Goal: Entertainment & Leisure: Browse casually

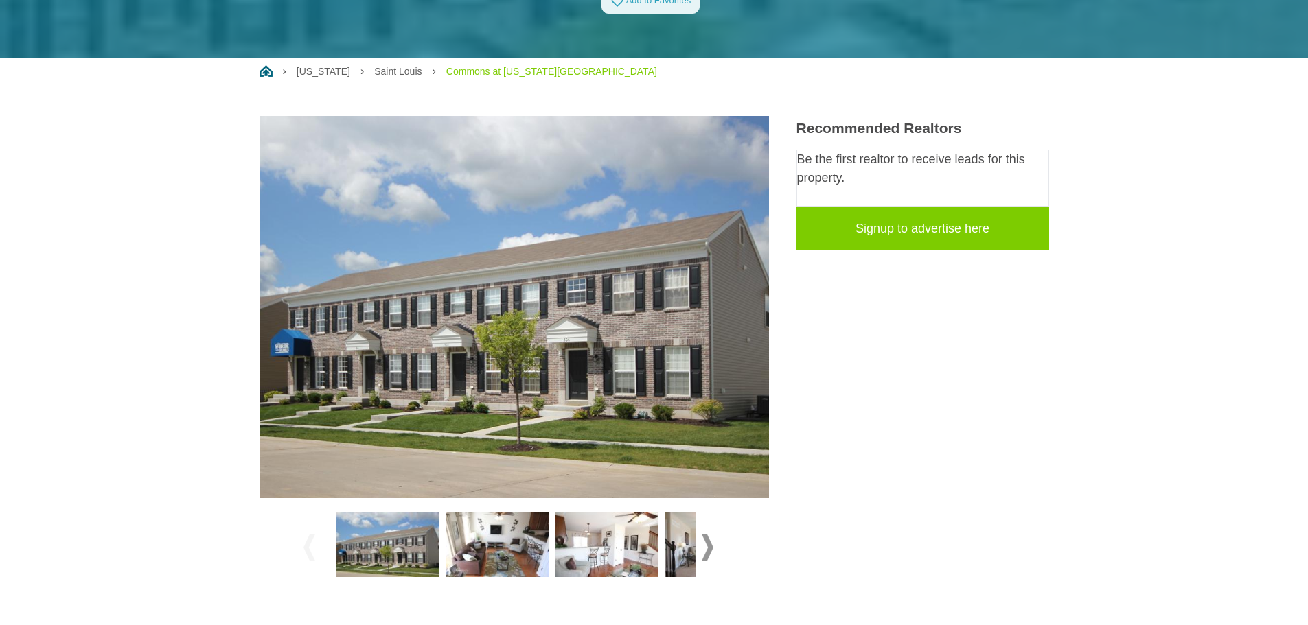
scroll to position [206, 0]
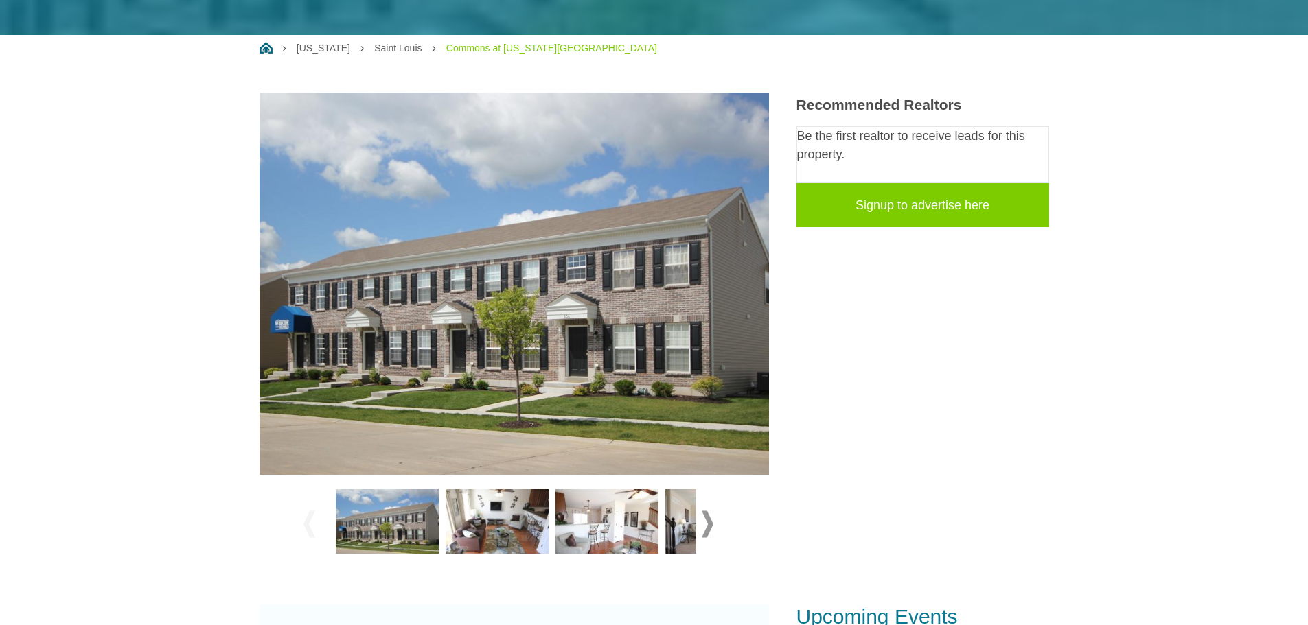
click at [502, 531] on img at bounding box center [497, 522] width 103 height 65
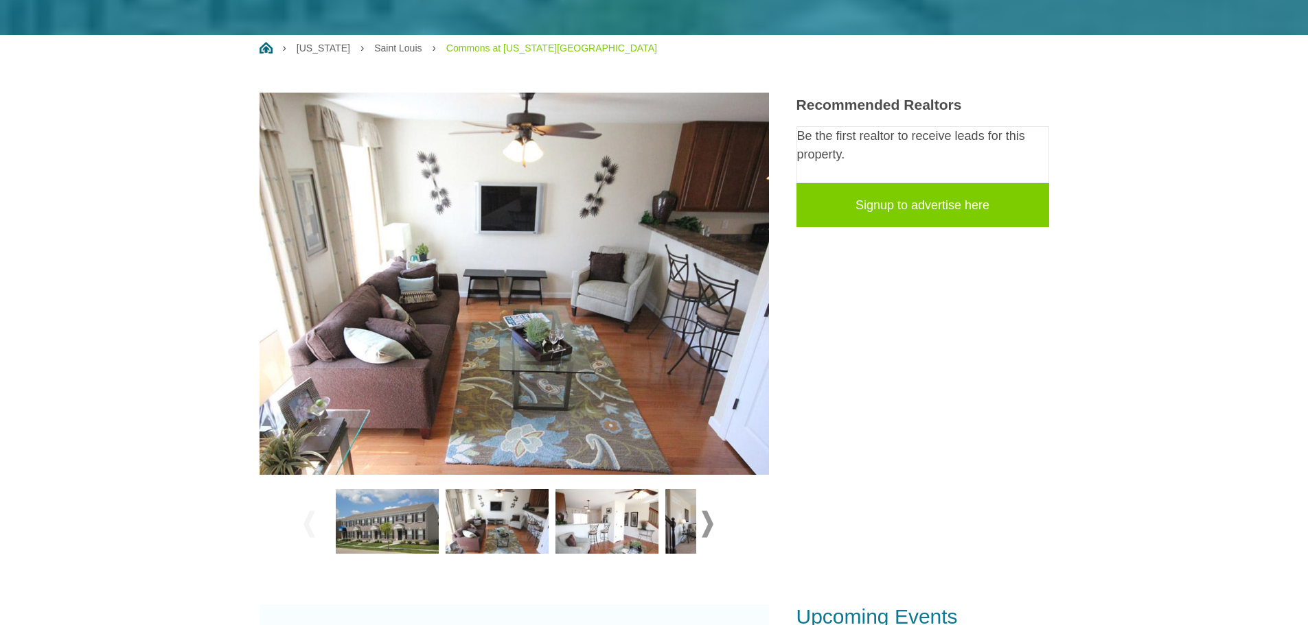
click at [614, 522] on img at bounding box center [606, 522] width 103 height 65
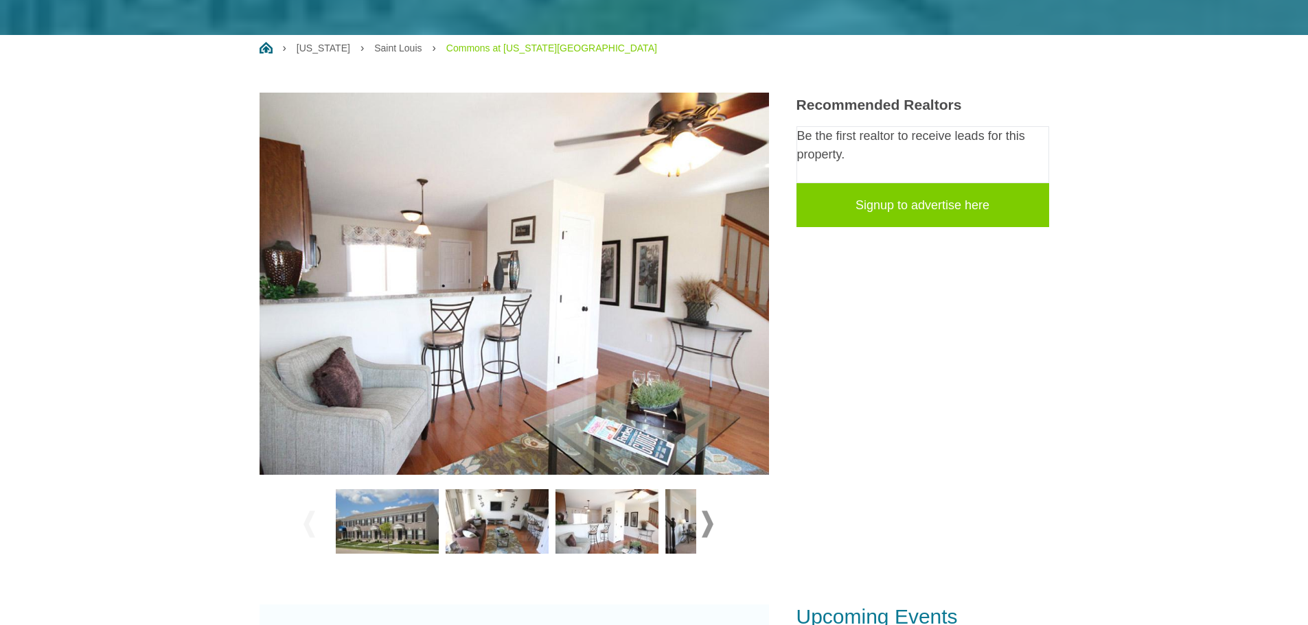
click at [687, 520] on img at bounding box center [716, 522] width 103 height 65
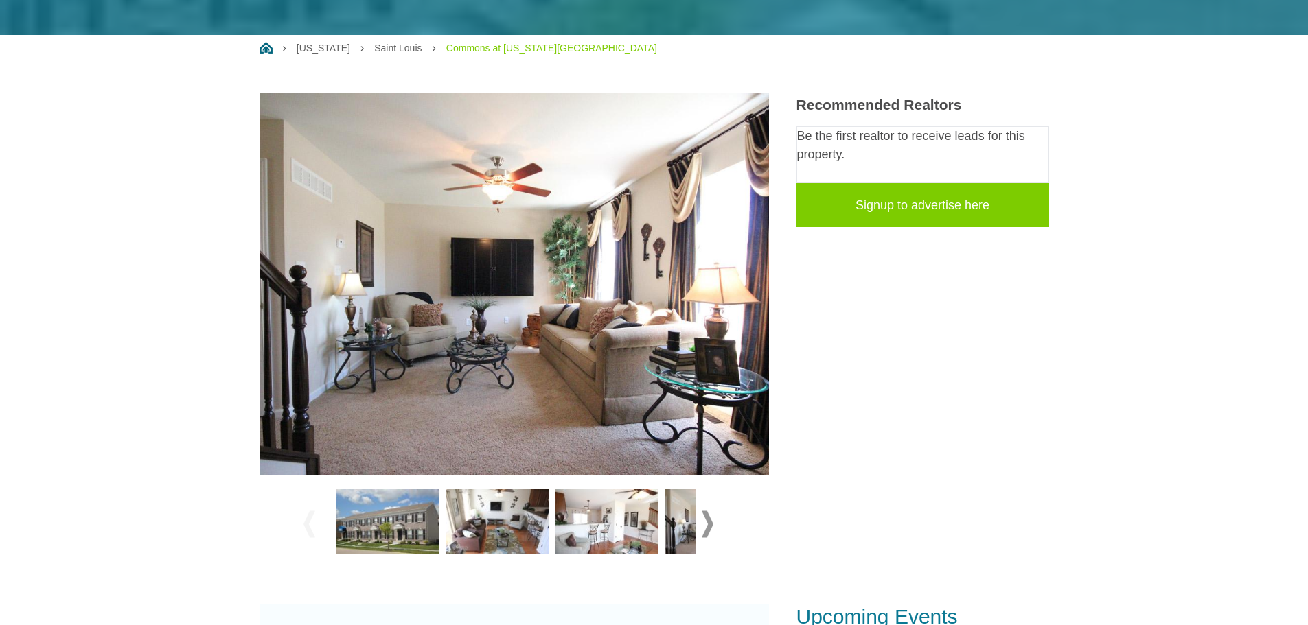
click at [705, 524] on span at bounding box center [708, 524] width 12 height 27
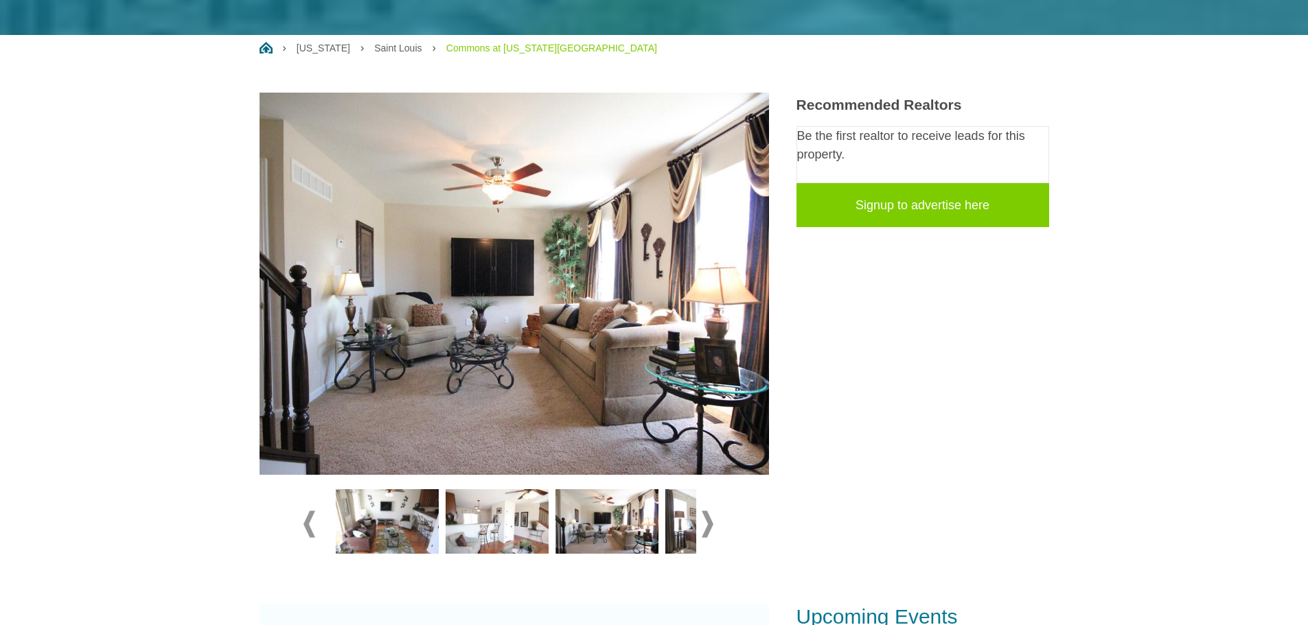
click at [705, 524] on span at bounding box center [708, 524] width 12 height 27
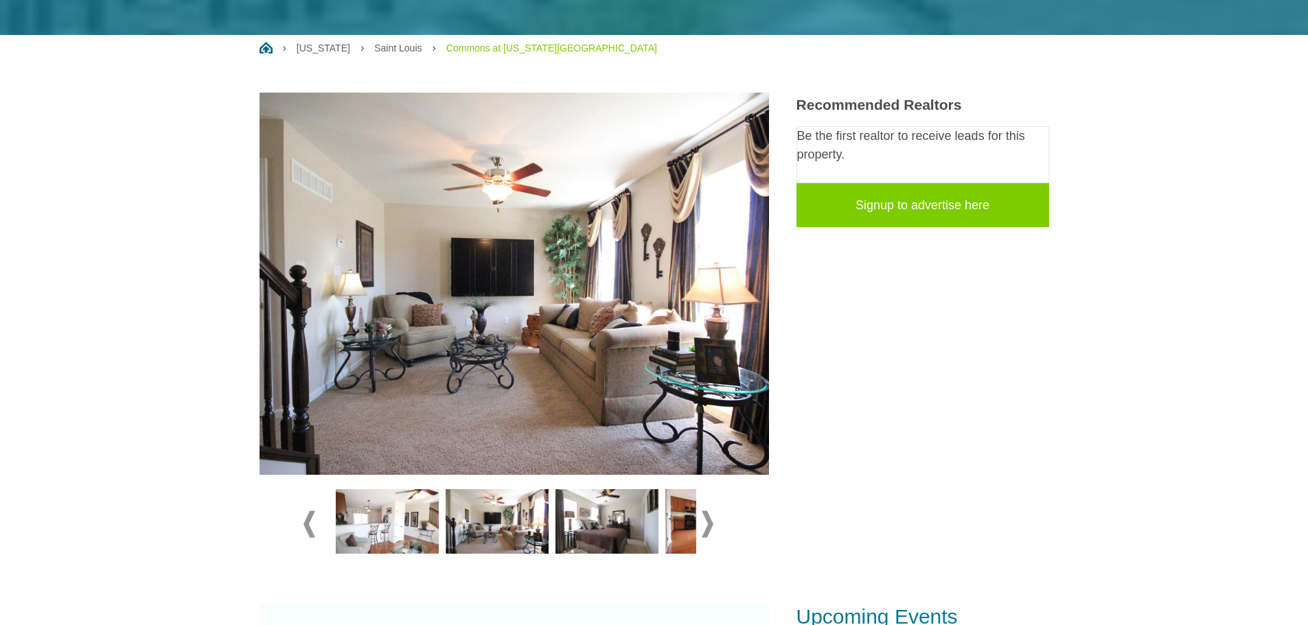
click at [610, 536] on img at bounding box center [606, 522] width 103 height 65
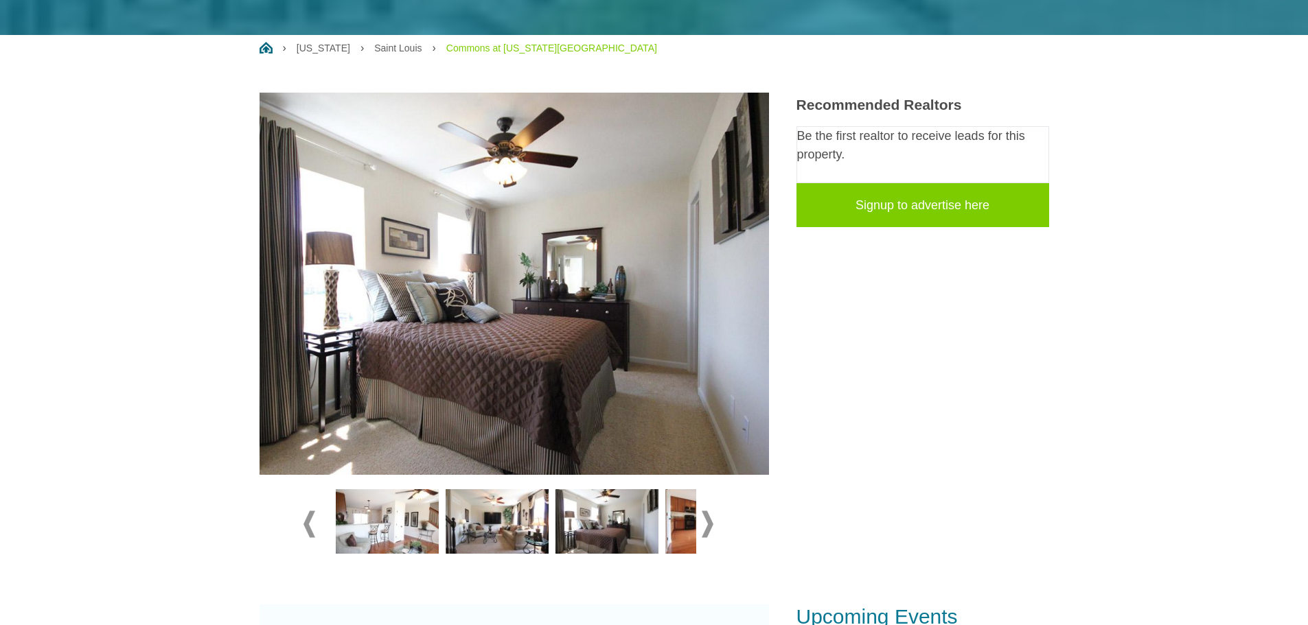
click at [688, 524] on img at bounding box center [716, 522] width 103 height 65
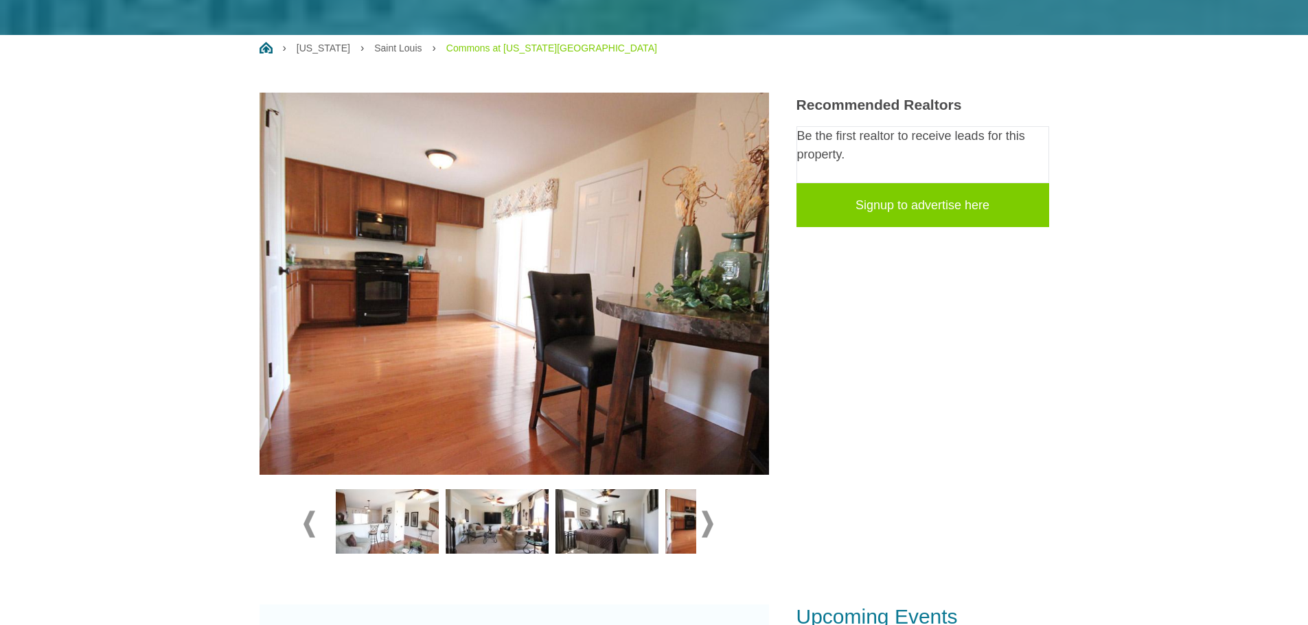
click at [713, 524] on span at bounding box center [708, 524] width 12 height 27
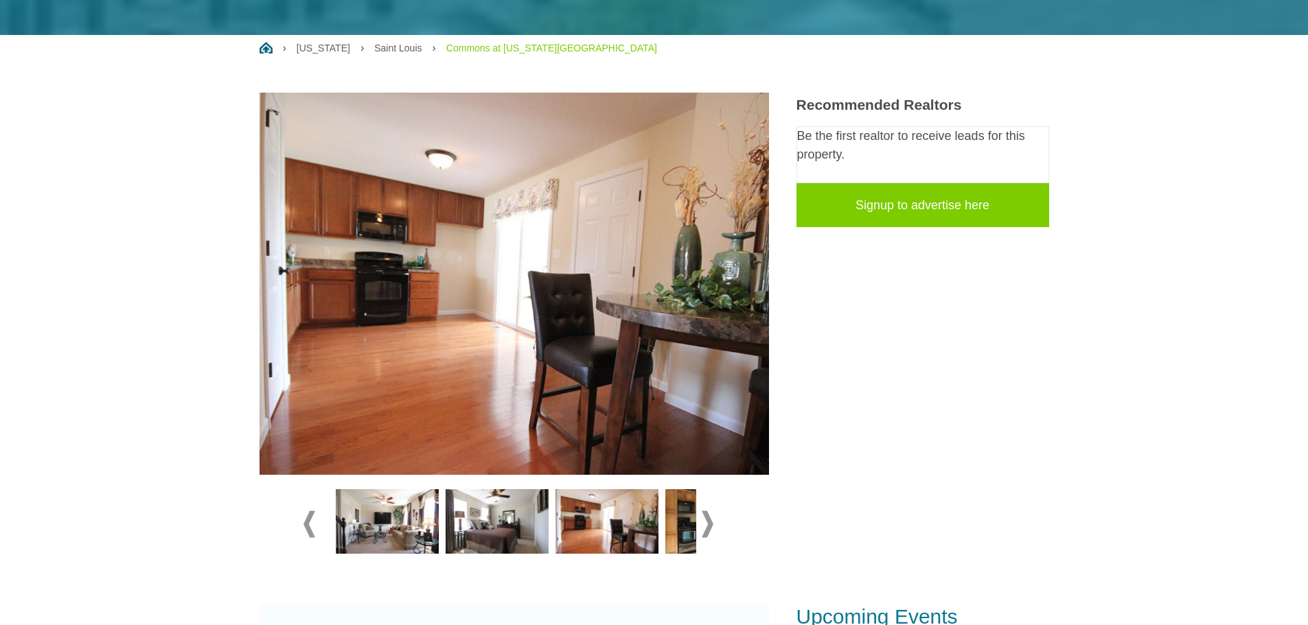
click at [623, 520] on img at bounding box center [606, 522] width 103 height 65
click at [687, 525] on img at bounding box center [716, 522] width 103 height 65
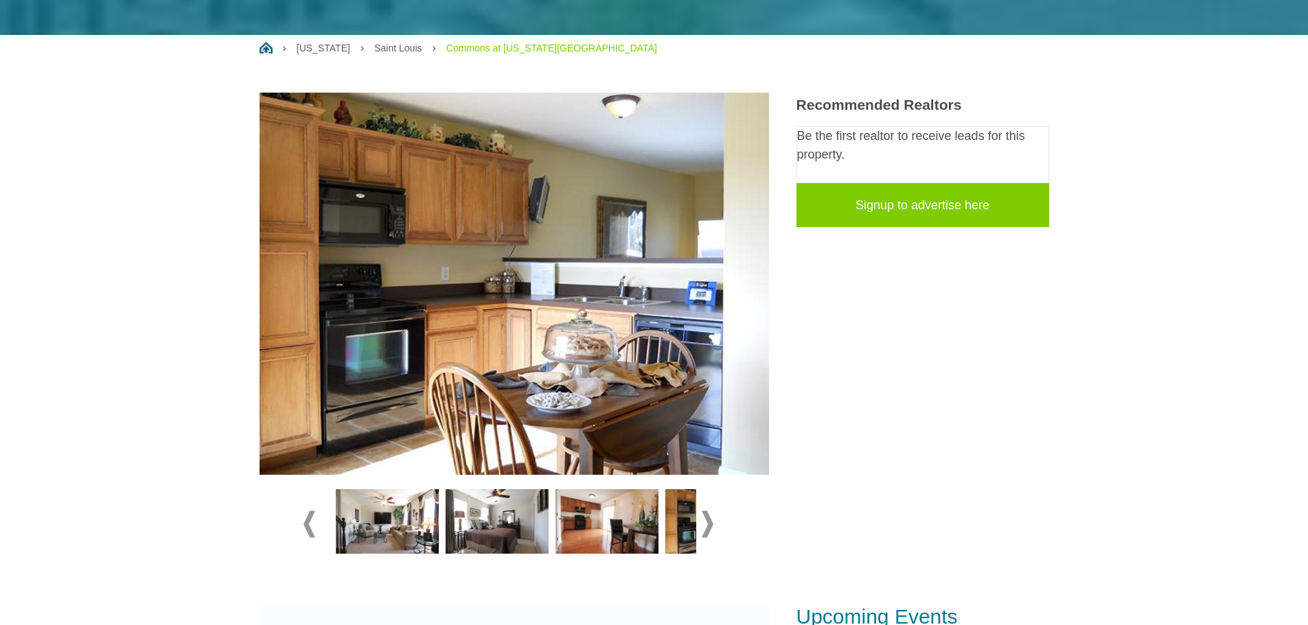
click at [707, 522] on span at bounding box center [708, 524] width 12 height 27
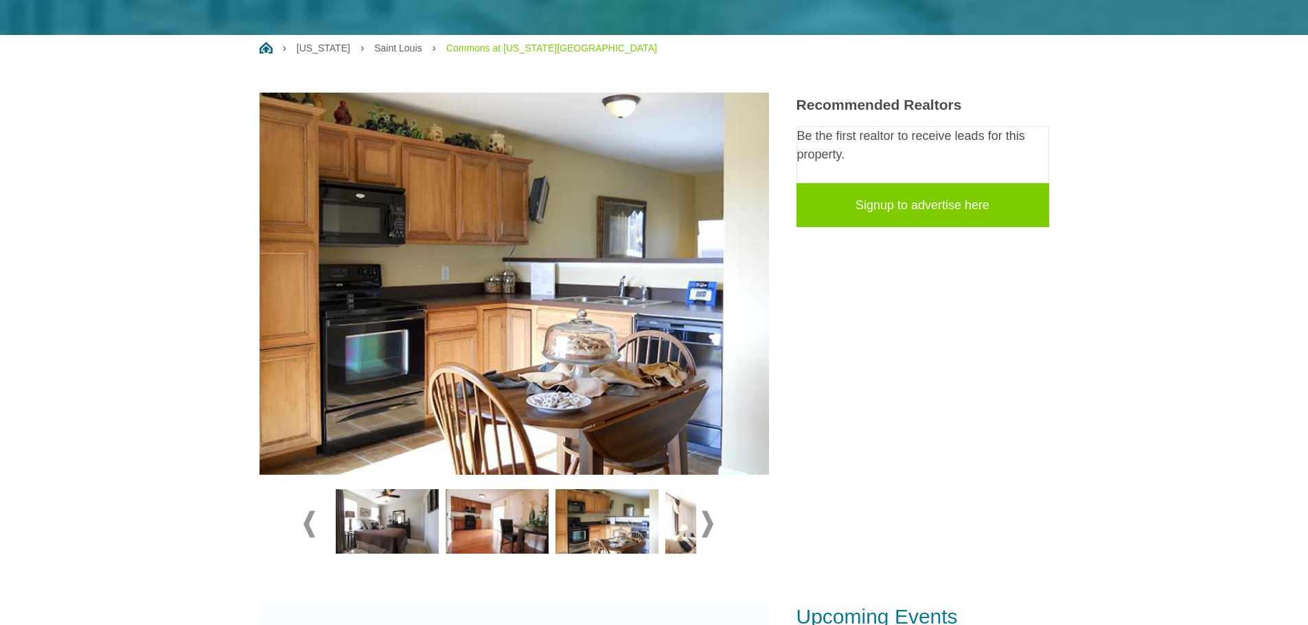
click at [680, 525] on img at bounding box center [716, 522] width 103 height 65
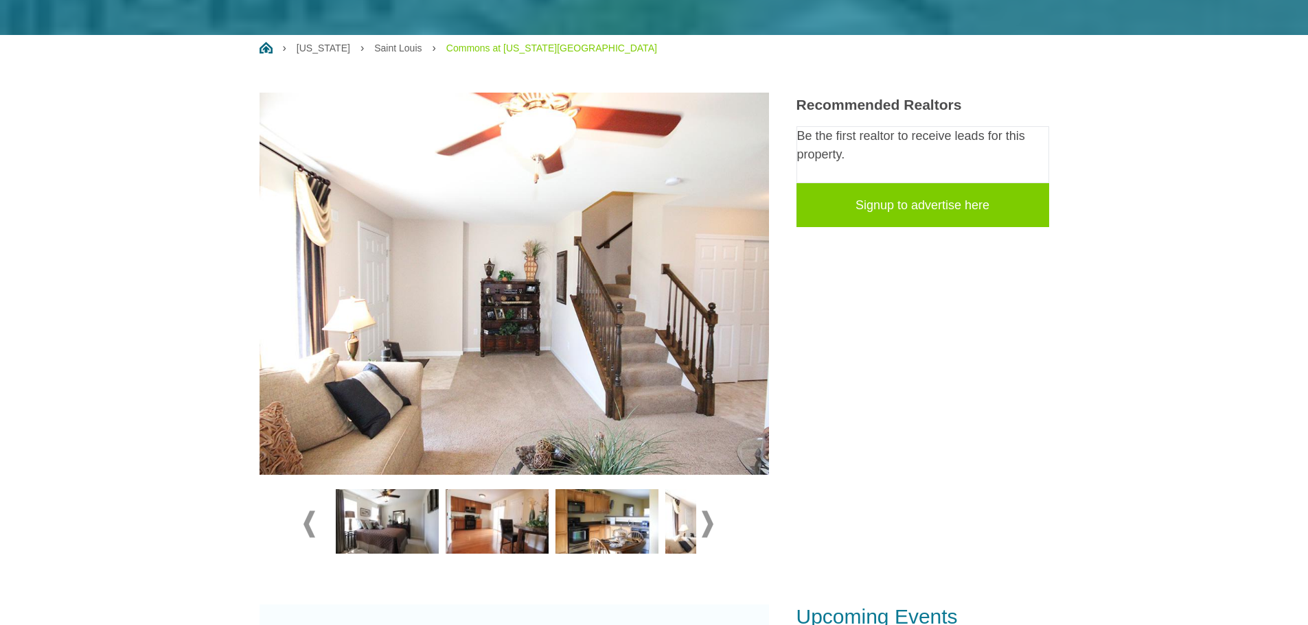
click at [705, 521] on span at bounding box center [708, 524] width 12 height 27
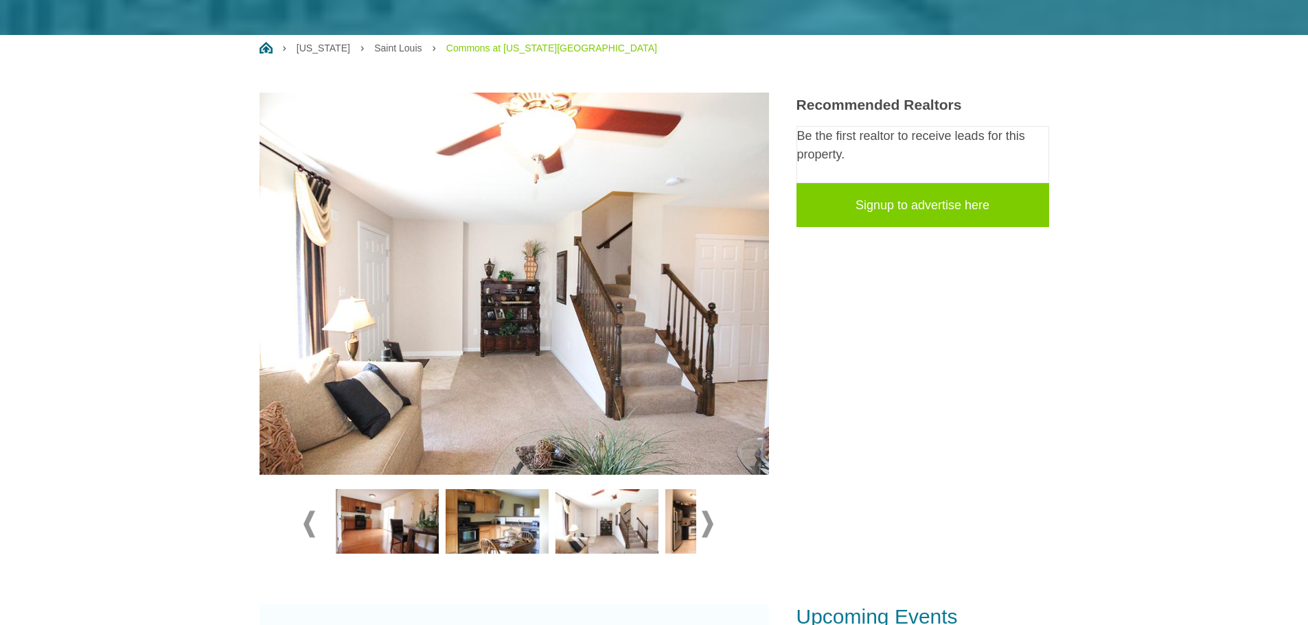
click at [633, 520] on img at bounding box center [606, 522] width 103 height 65
click at [681, 516] on img at bounding box center [716, 522] width 103 height 65
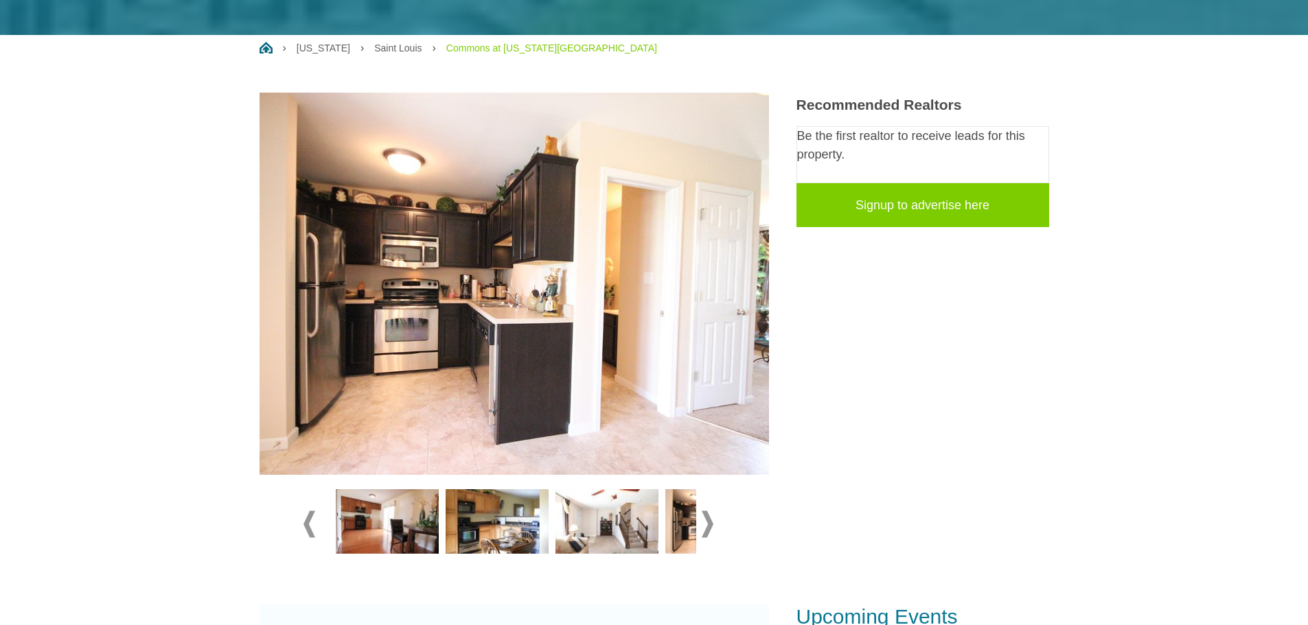
click at [712, 521] on span at bounding box center [708, 524] width 12 height 27
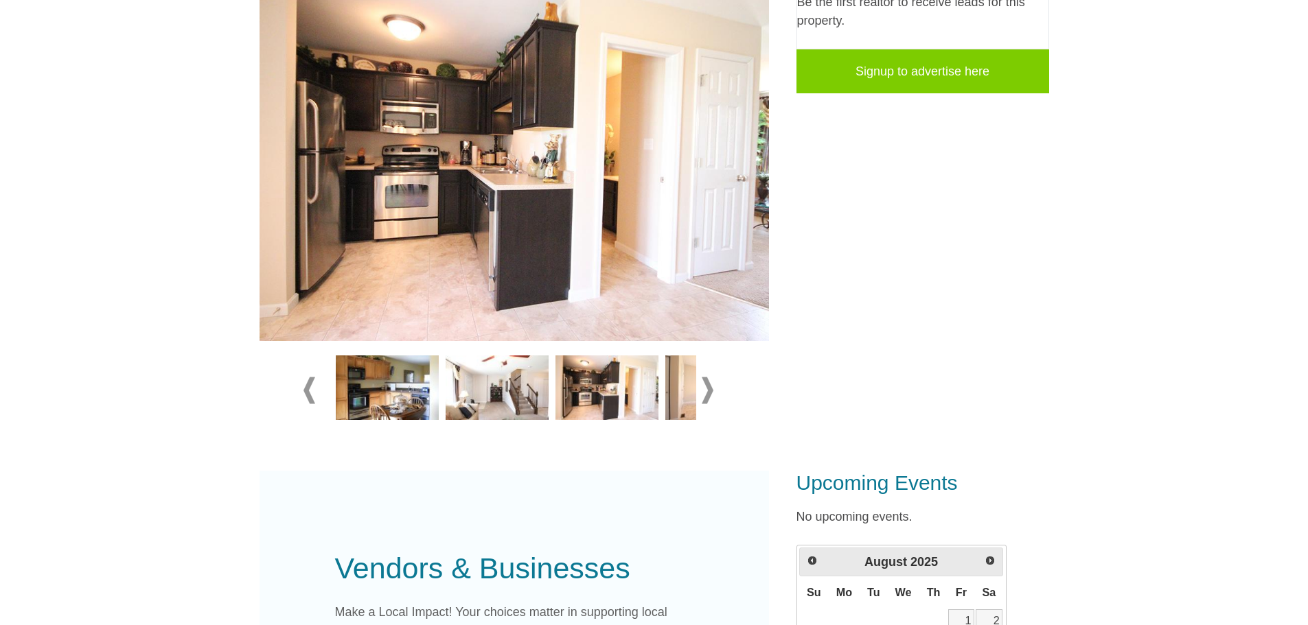
scroll to position [298, 0]
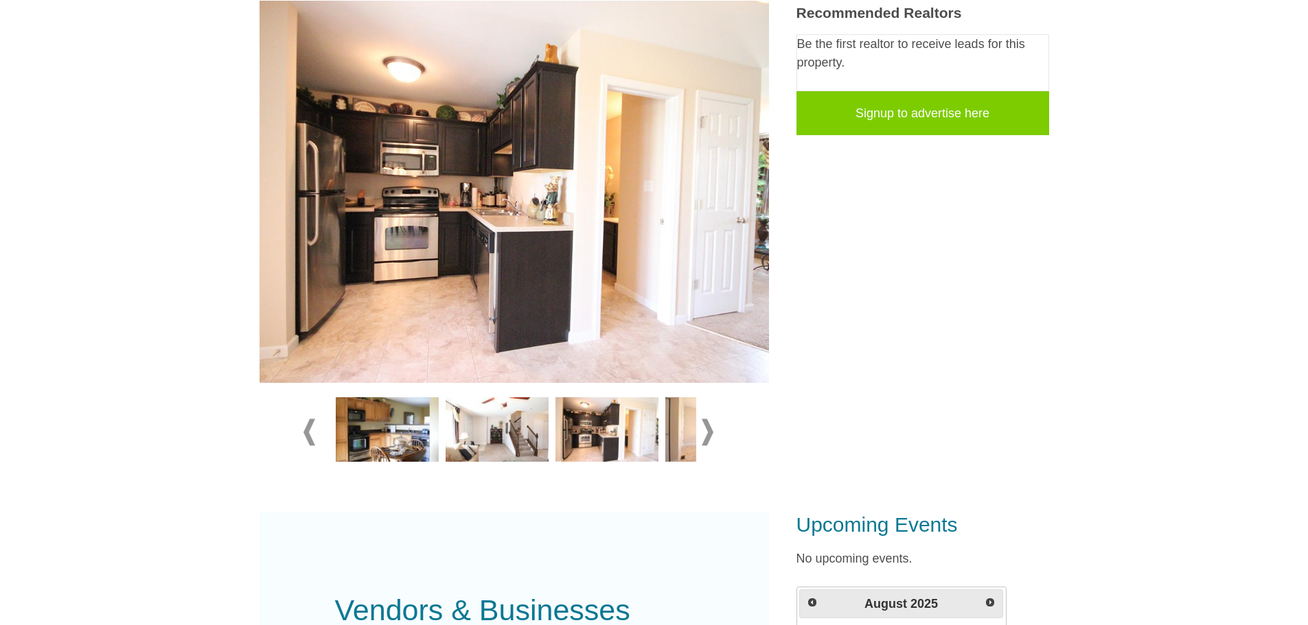
click at [711, 431] on span at bounding box center [708, 432] width 12 height 27
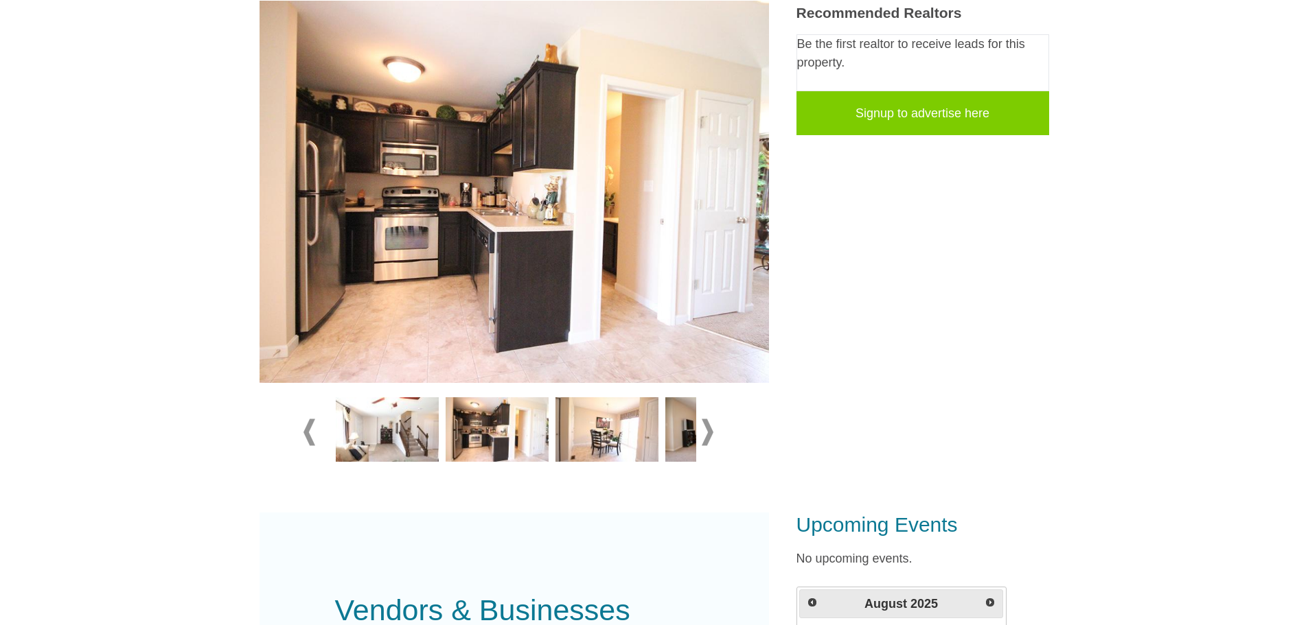
click at [711, 431] on span at bounding box center [708, 432] width 12 height 27
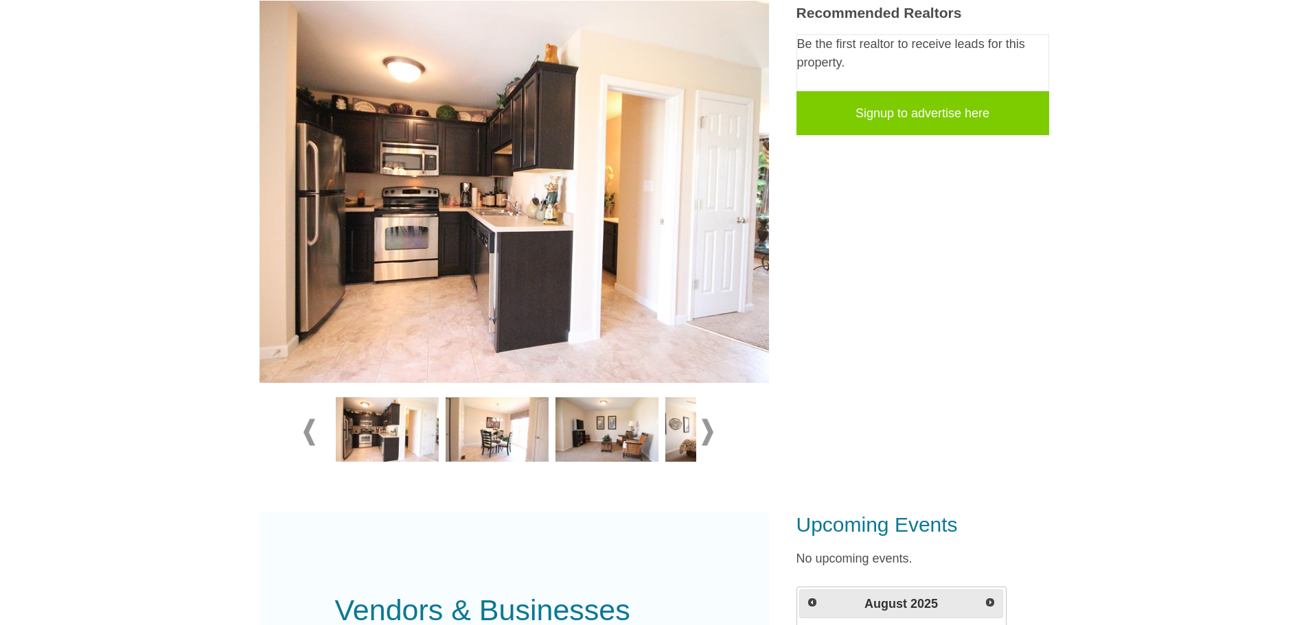
click at [597, 437] on img at bounding box center [606, 430] width 103 height 65
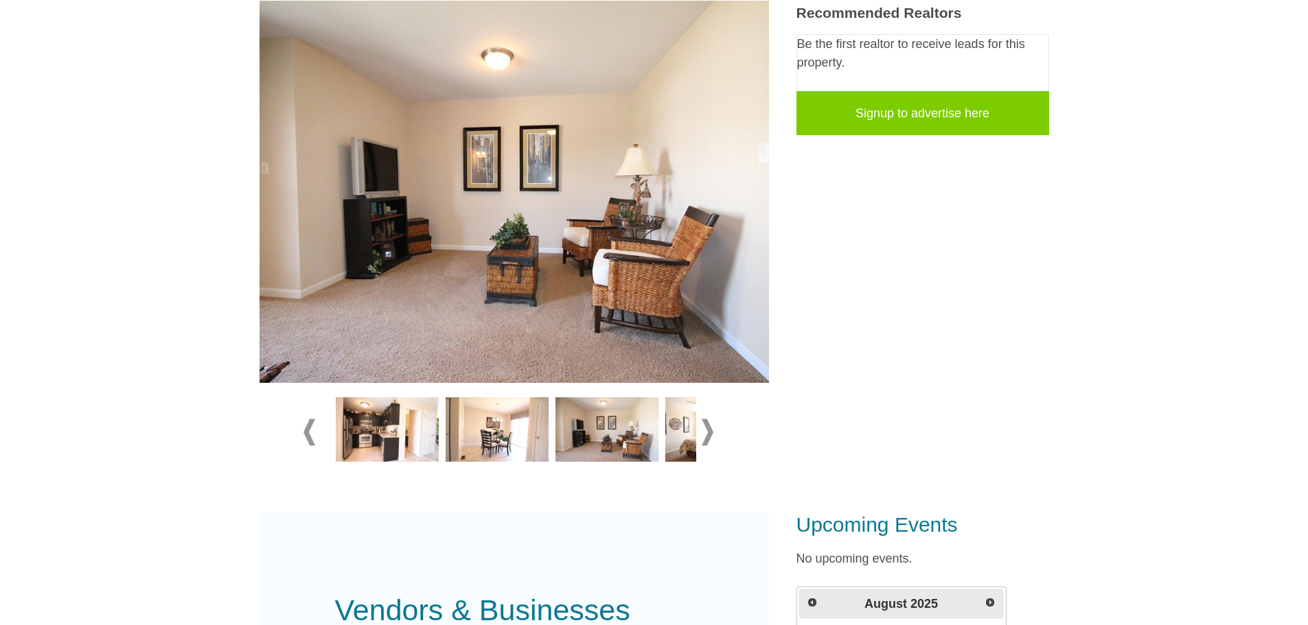
click at [687, 436] on img at bounding box center [716, 430] width 103 height 65
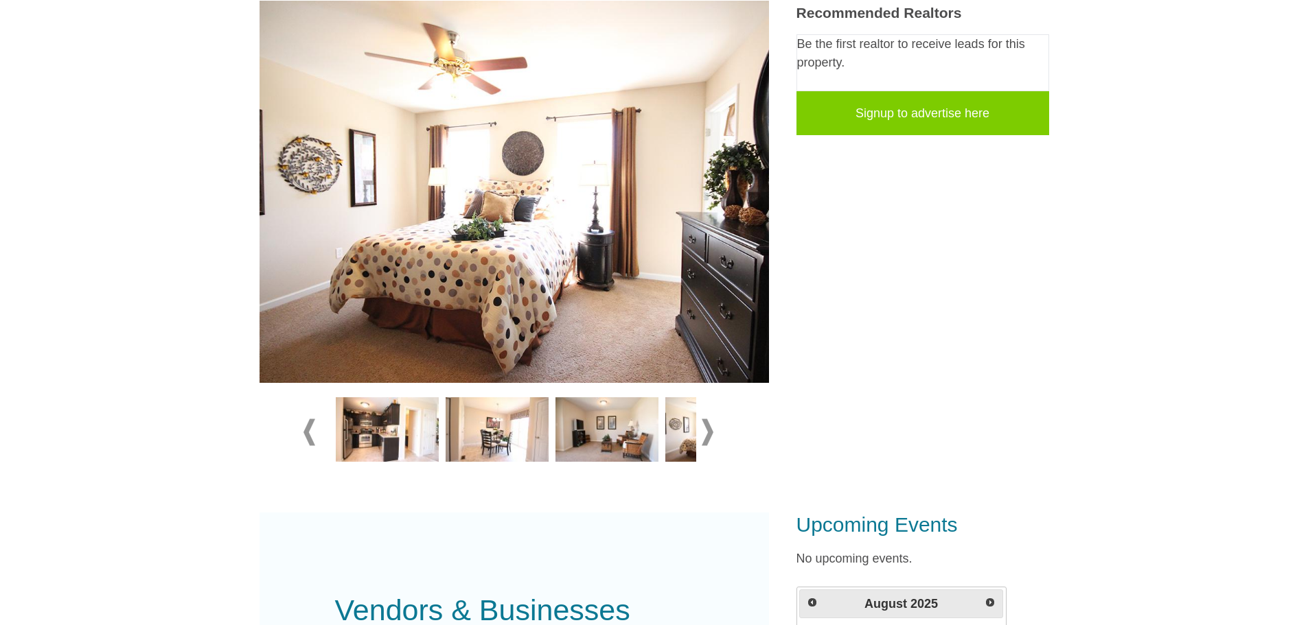
click at [708, 426] on span at bounding box center [708, 432] width 12 height 27
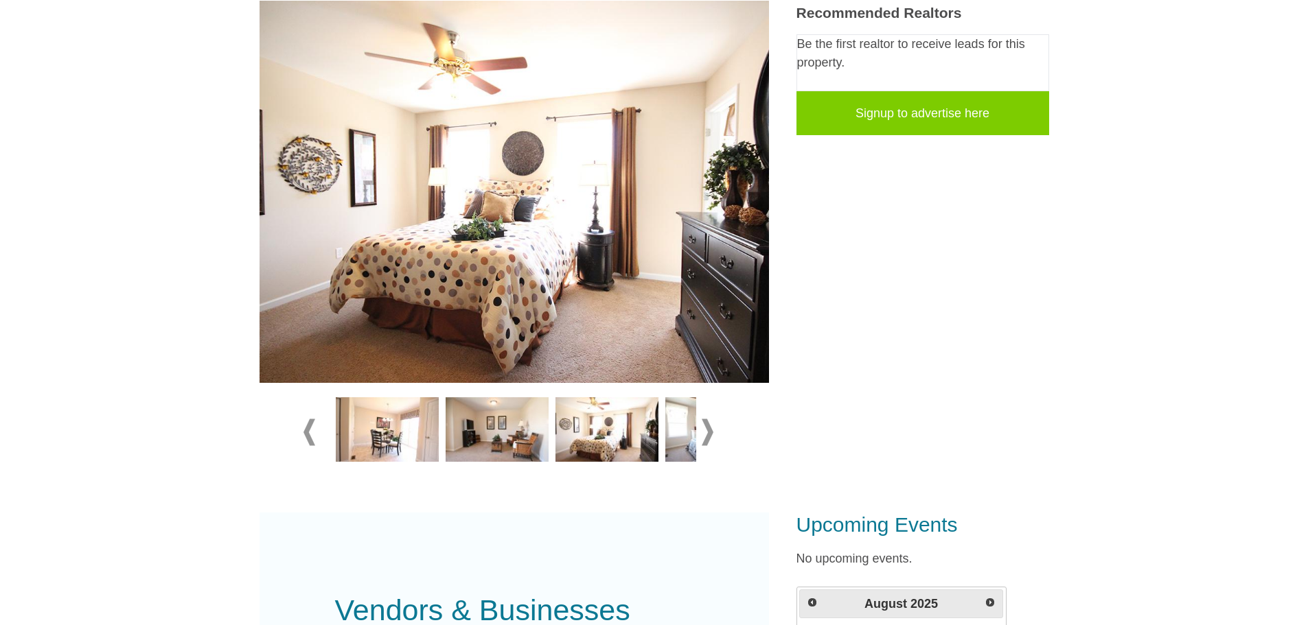
click at [652, 438] on img at bounding box center [606, 430] width 103 height 65
click at [671, 437] on img at bounding box center [716, 430] width 103 height 65
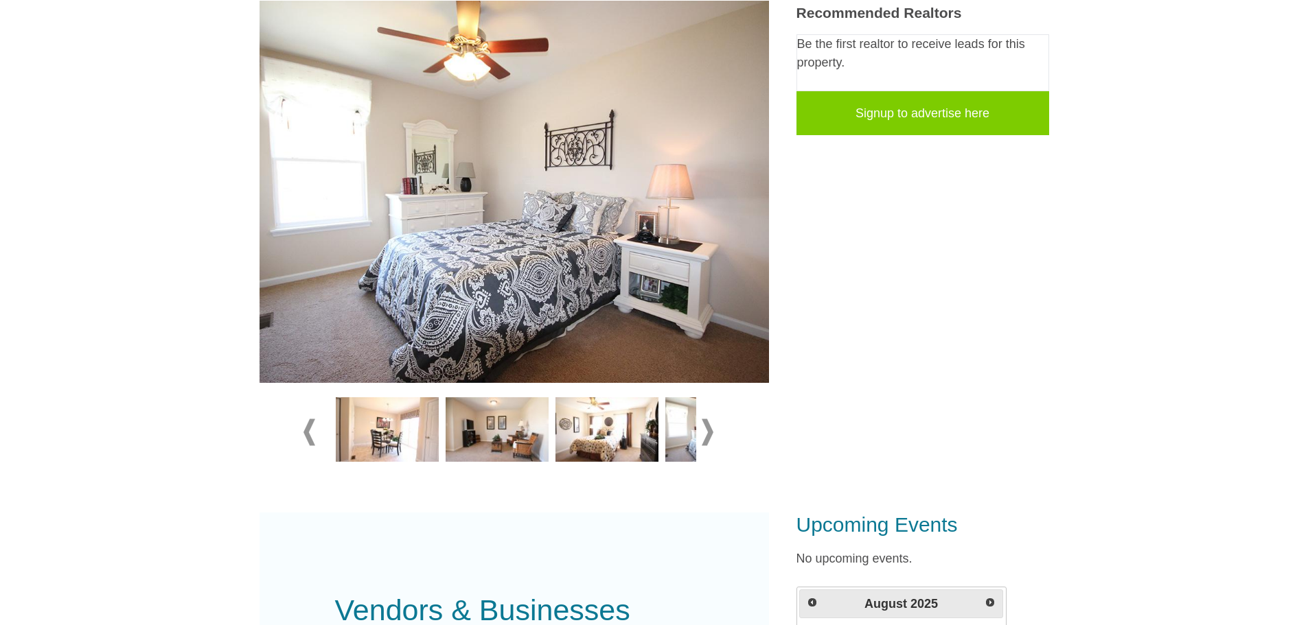
click at [709, 424] on span at bounding box center [708, 432] width 12 height 27
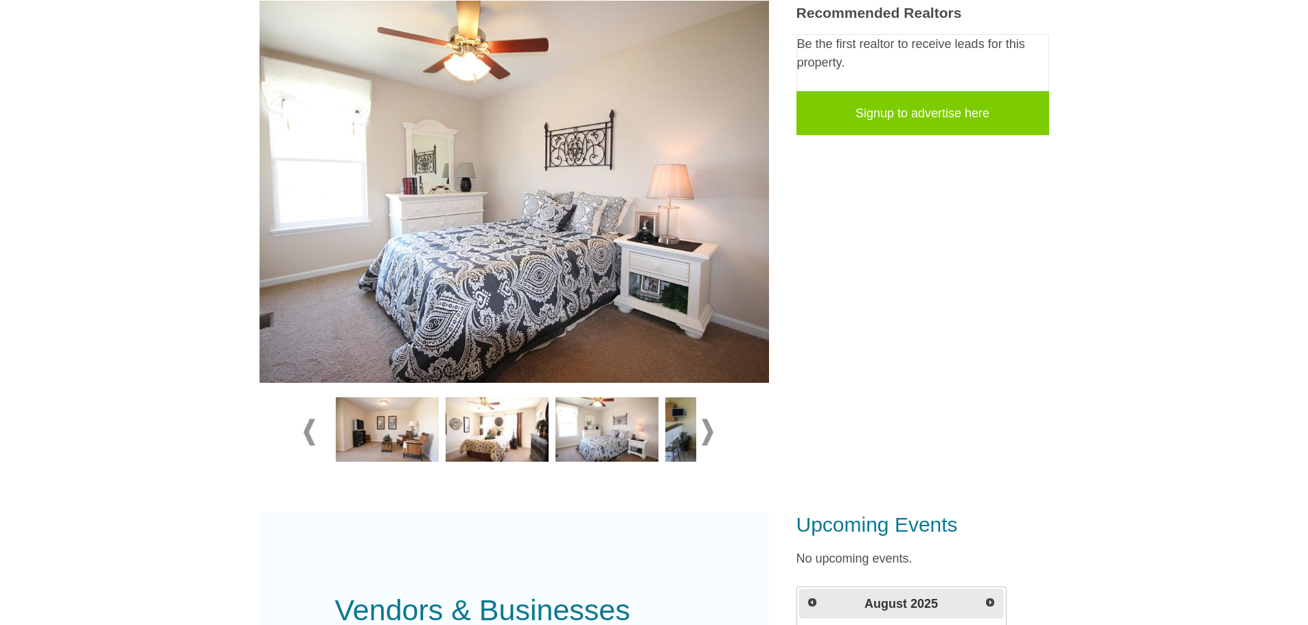
click at [687, 437] on img at bounding box center [716, 430] width 103 height 65
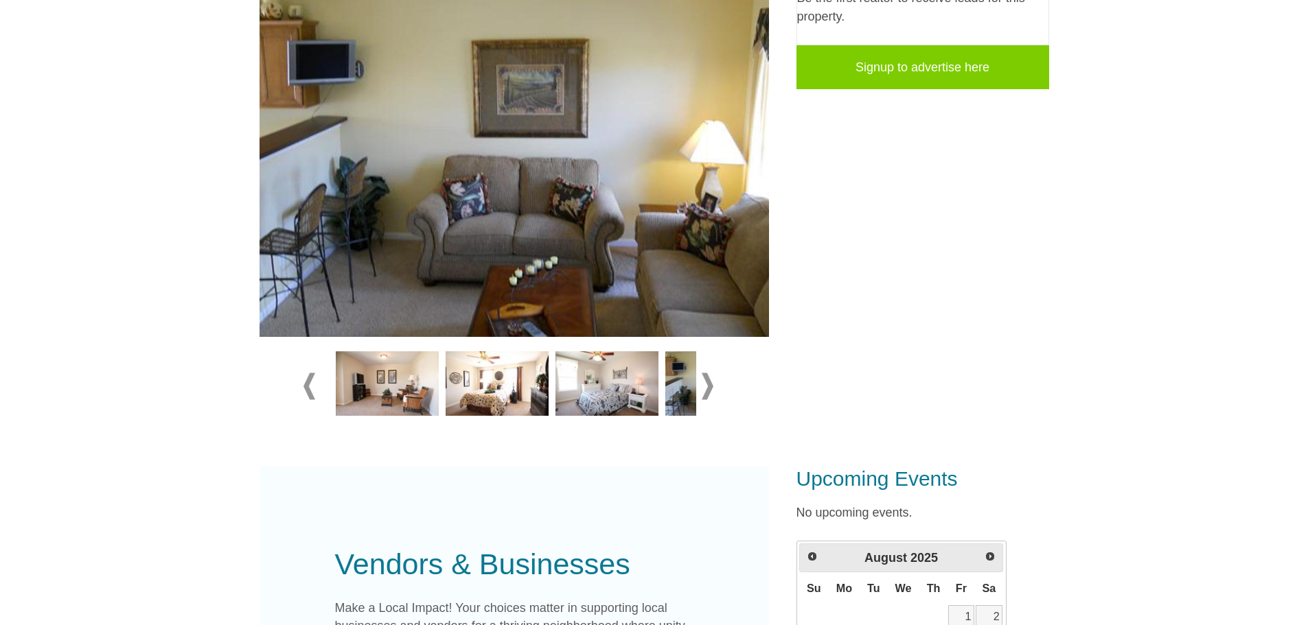
scroll to position [343, 0]
click at [707, 384] on span at bounding box center [708, 386] width 12 height 27
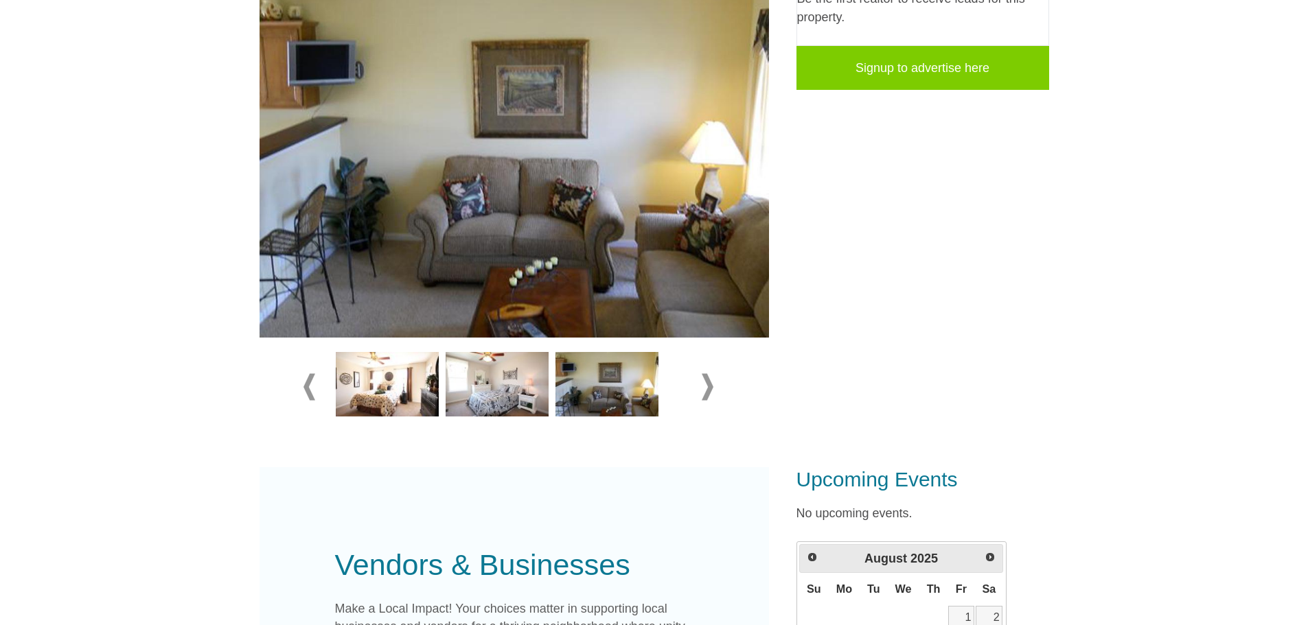
click at [707, 384] on span at bounding box center [708, 386] width 12 height 27
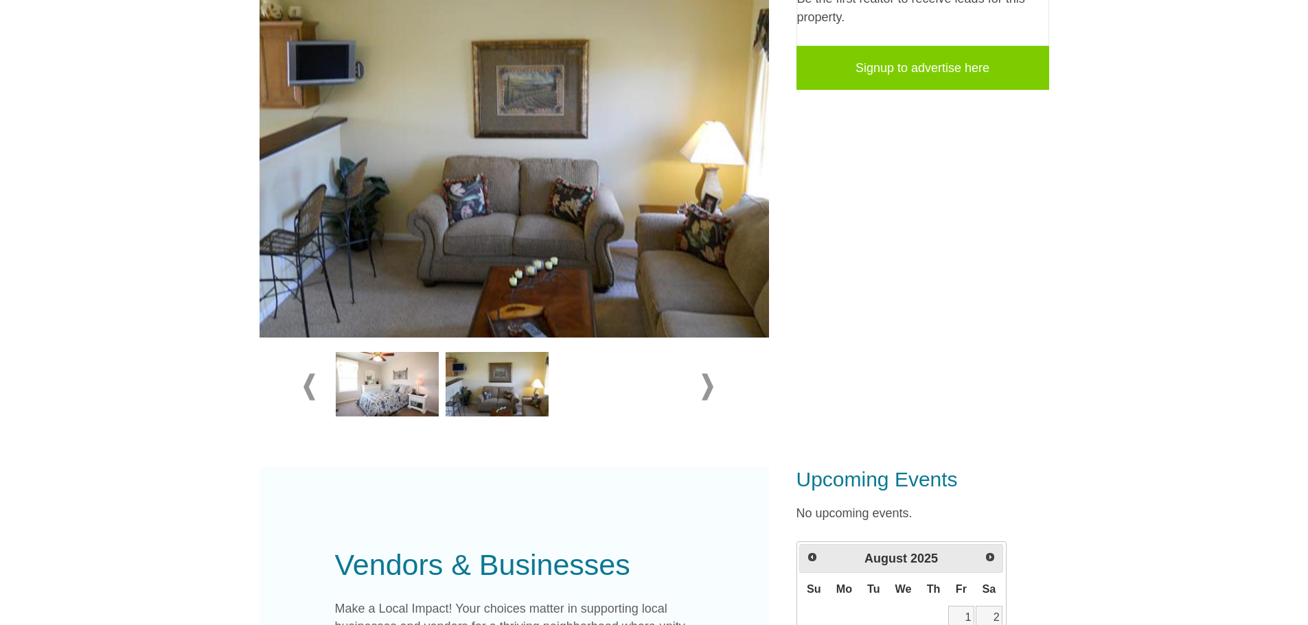
click at [304, 384] on span at bounding box center [309, 386] width 12 height 27
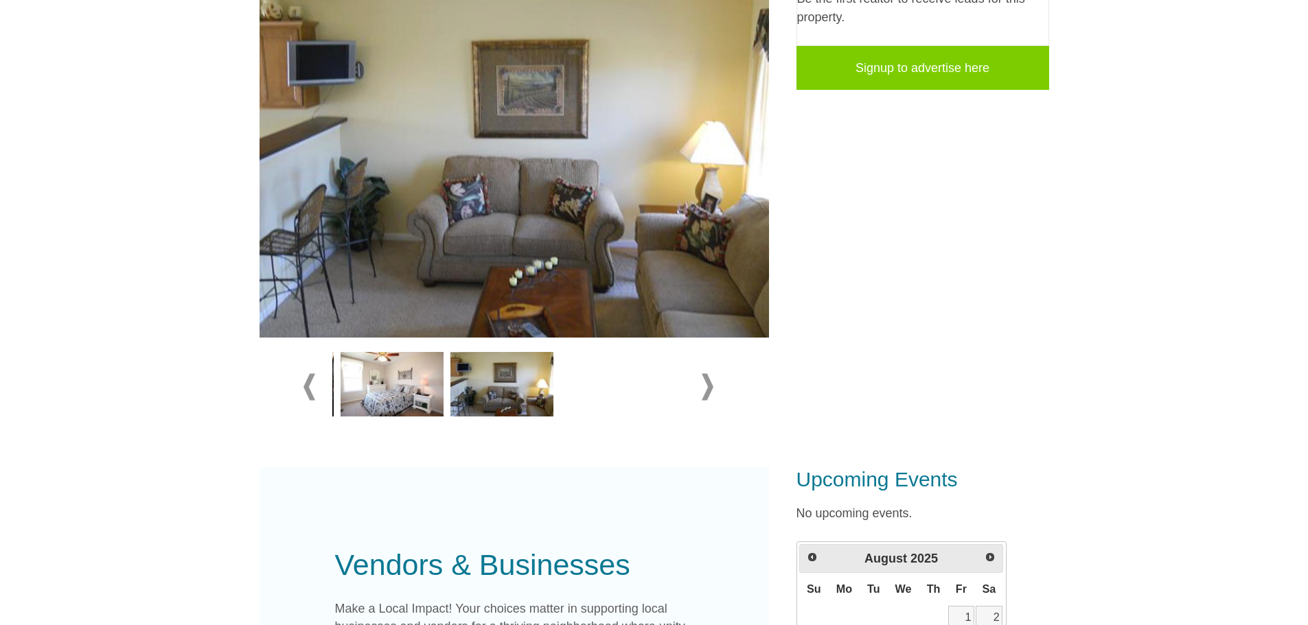
click at [304, 384] on span at bounding box center [309, 386] width 12 height 27
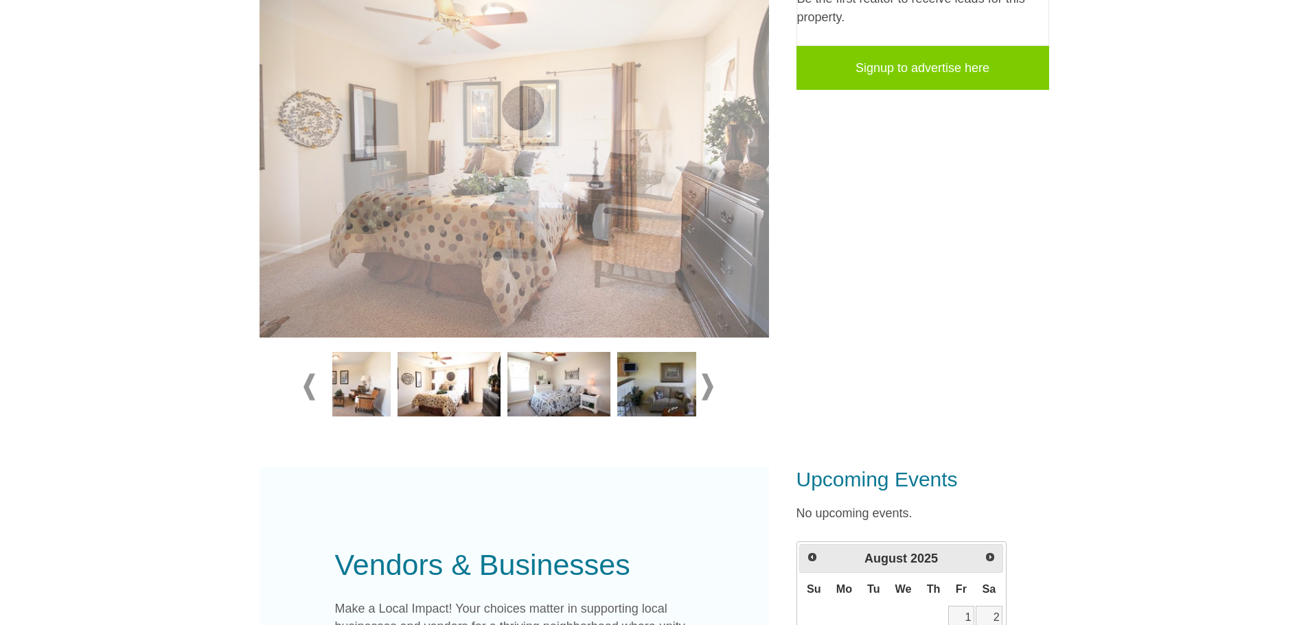
click at [304, 384] on span at bounding box center [309, 386] width 12 height 27
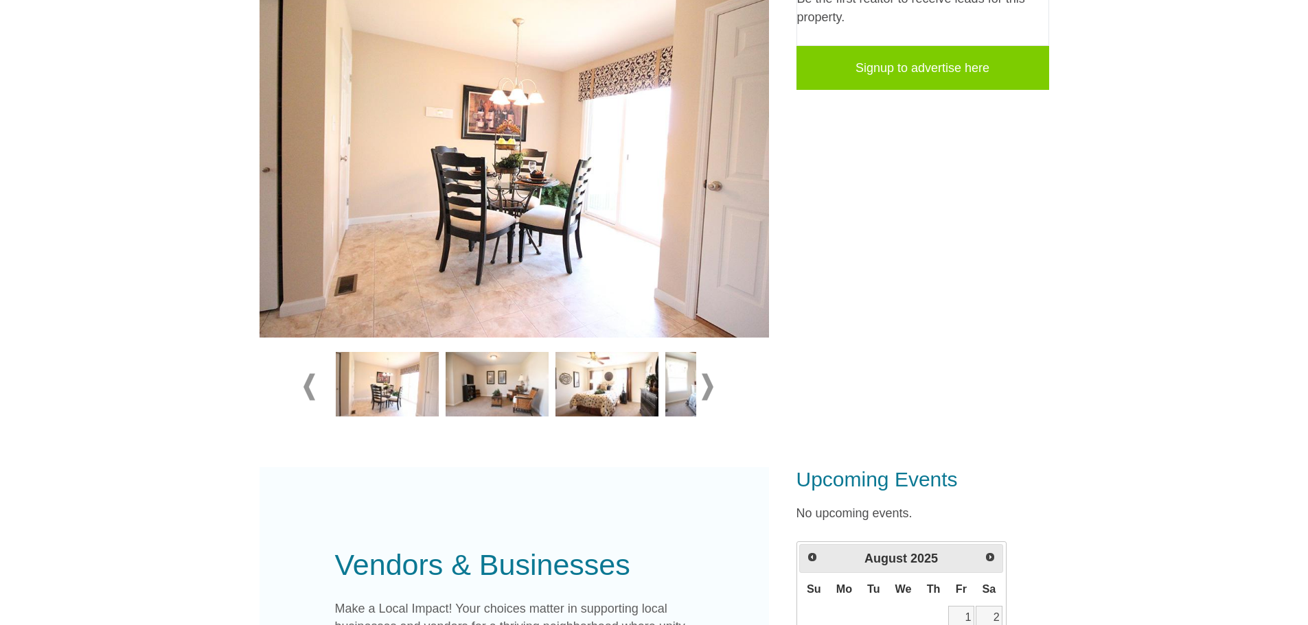
click at [304, 384] on span at bounding box center [309, 386] width 12 height 27
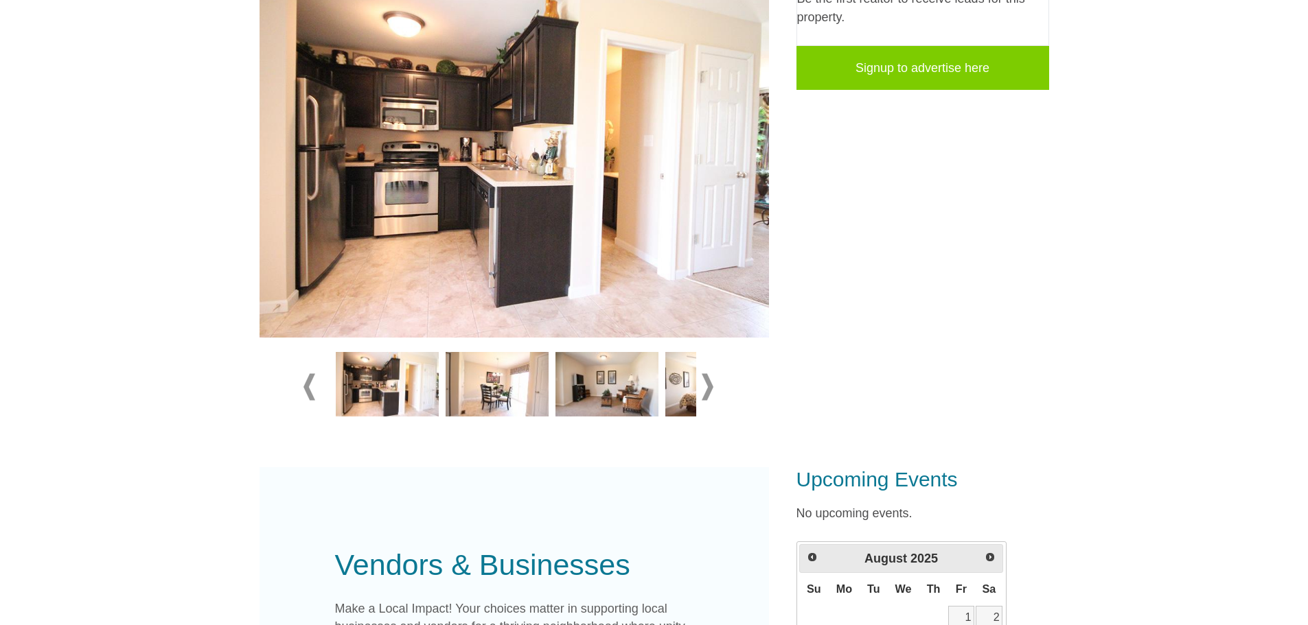
click at [304, 384] on span at bounding box center [309, 386] width 12 height 27
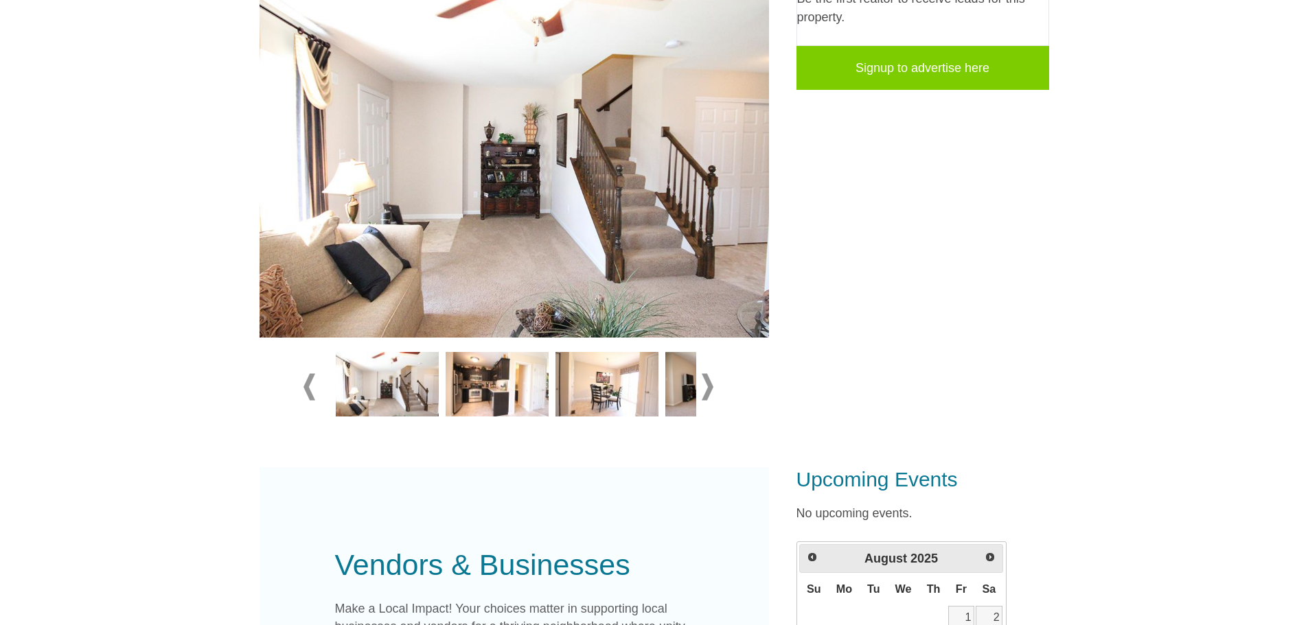
click at [304, 384] on span at bounding box center [309, 386] width 12 height 27
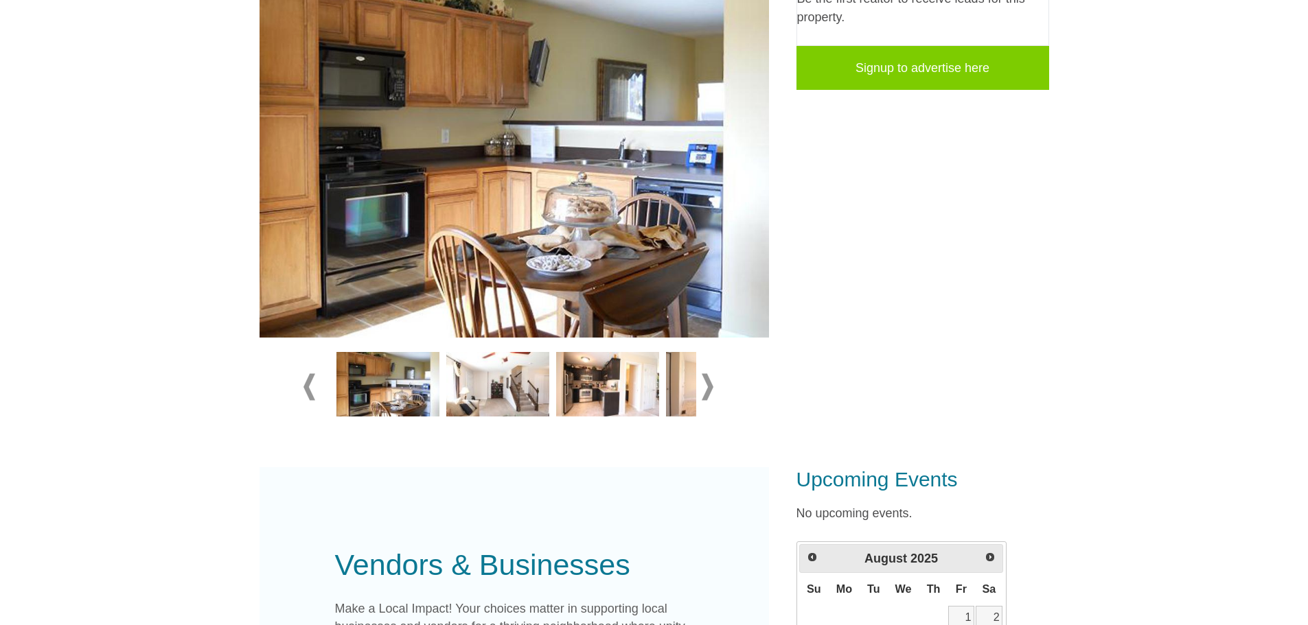
click at [304, 384] on span at bounding box center [309, 386] width 12 height 27
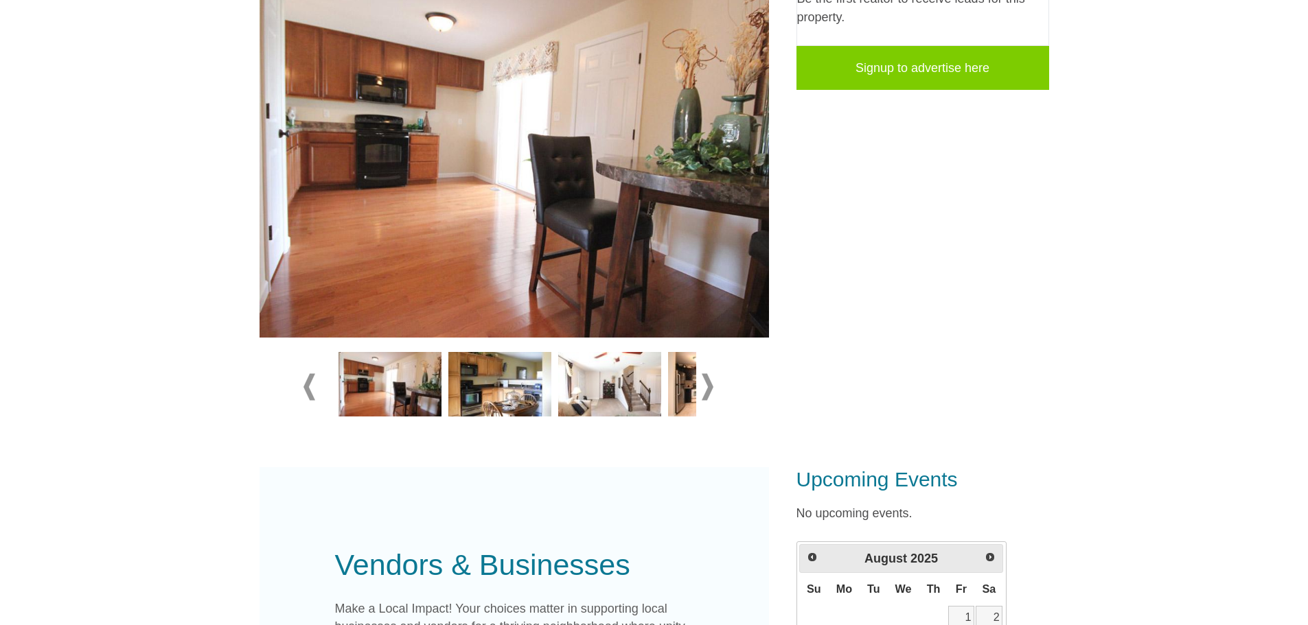
click at [304, 384] on span at bounding box center [309, 386] width 12 height 27
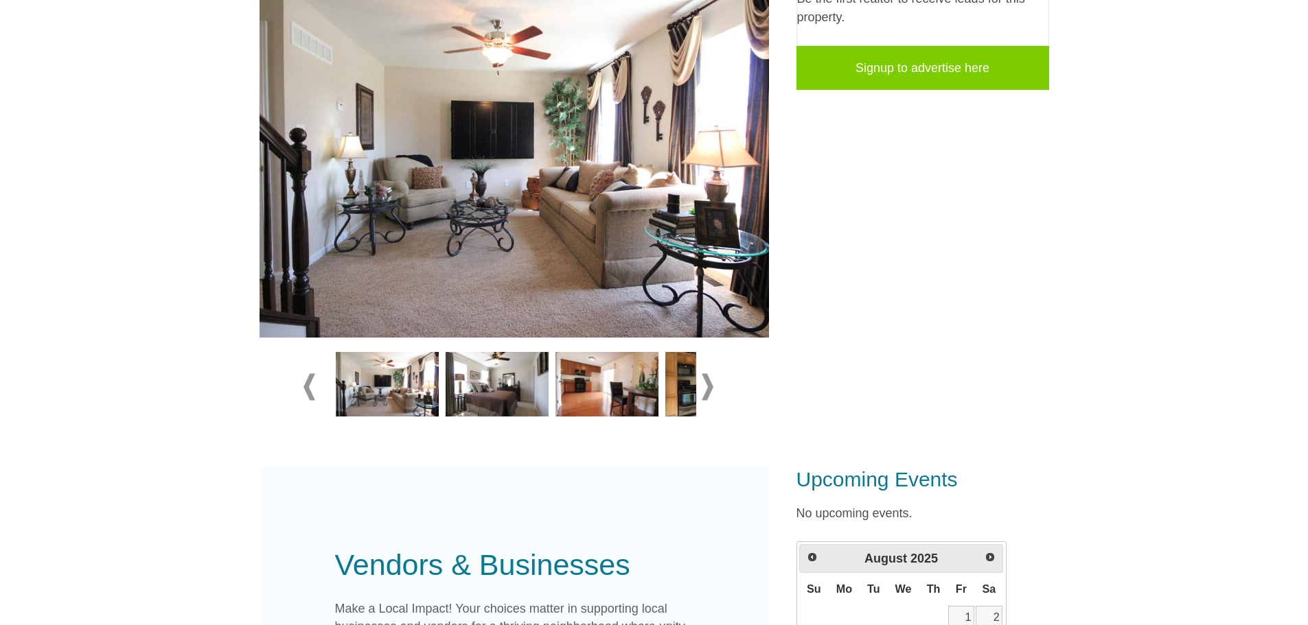
click at [304, 384] on span at bounding box center [309, 386] width 12 height 27
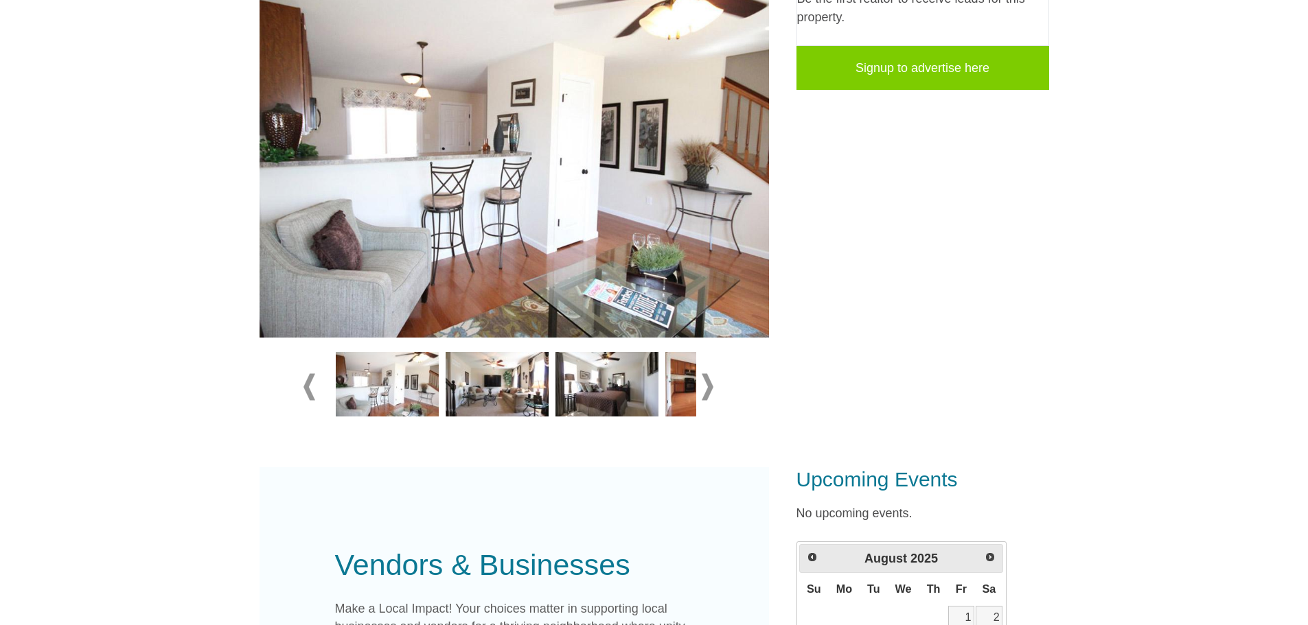
click at [304, 384] on span at bounding box center [309, 386] width 12 height 27
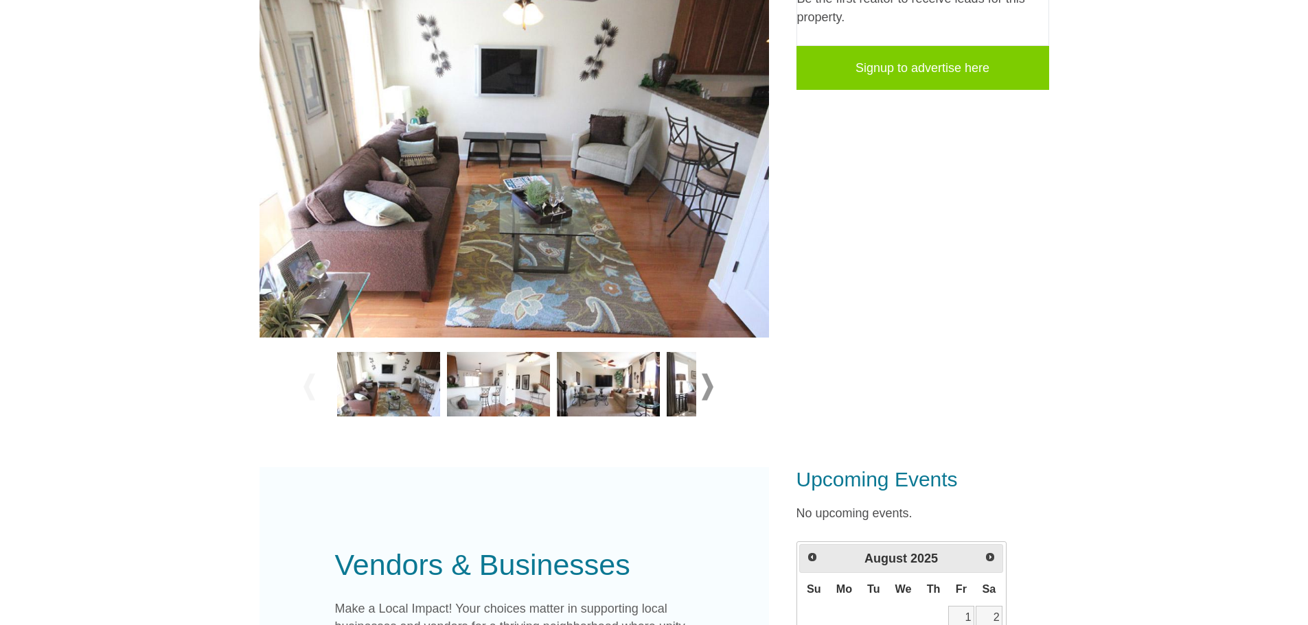
click at [304, 384] on span at bounding box center [309, 386] width 12 height 27
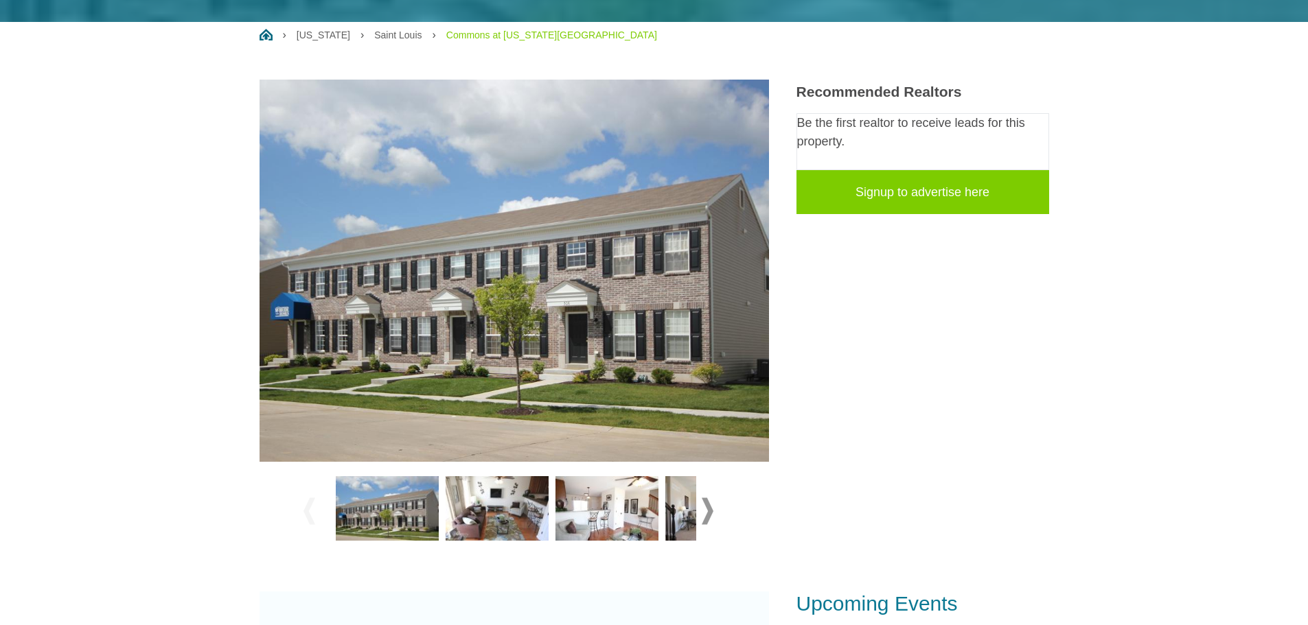
scroll to position [206, 0]
